Goal: Obtain resource: Download file/media

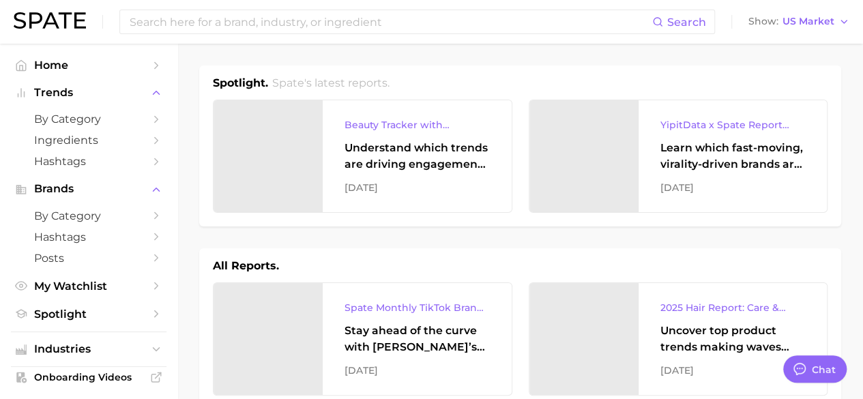
type textarea "x"
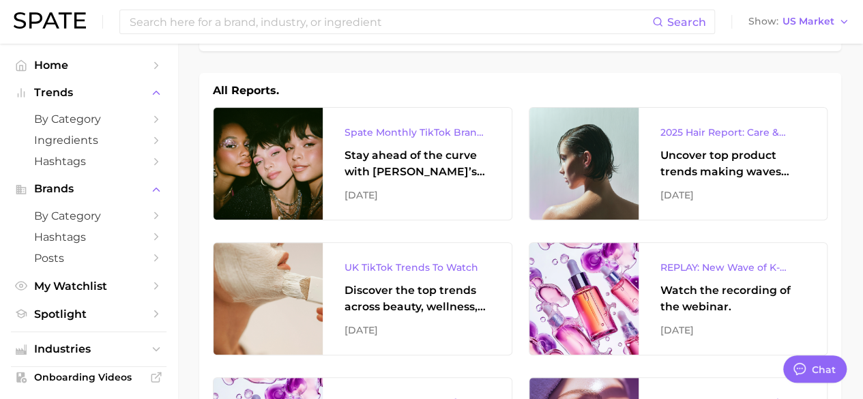
scroll to position [176, 0]
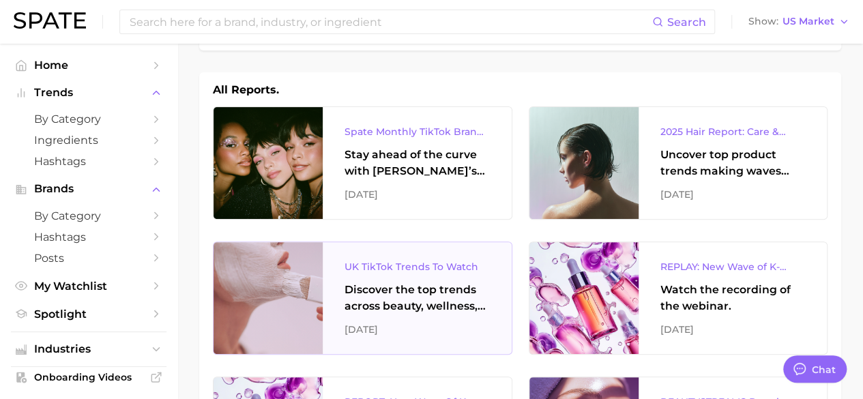
click at [422, 301] on div "Discover the top trends across beauty, wellness, and personal care on TikTok [G…" at bounding box center [416, 298] width 145 height 33
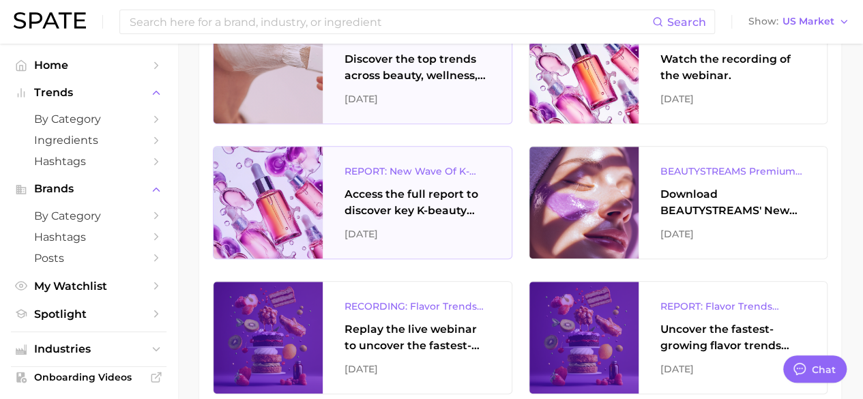
scroll to position [413, 0]
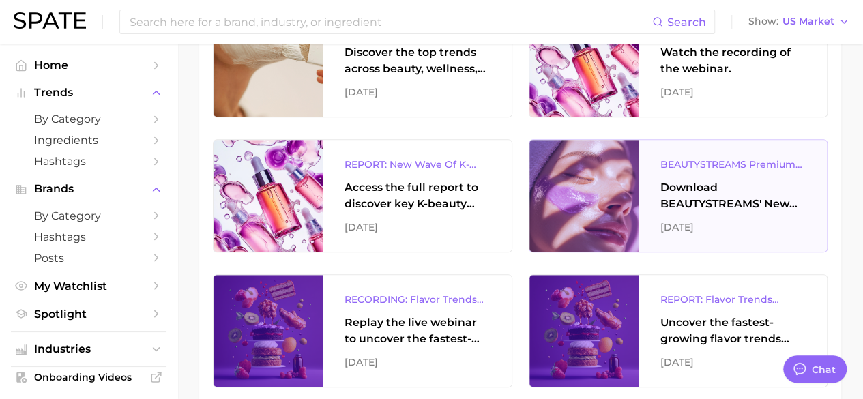
click at [693, 194] on div "Download BEAUTYSTREAMS' New Wave of K-beauty Report." at bounding box center [732, 195] width 145 height 33
